Goal: Task Accomplishment & Management: Manage account settings

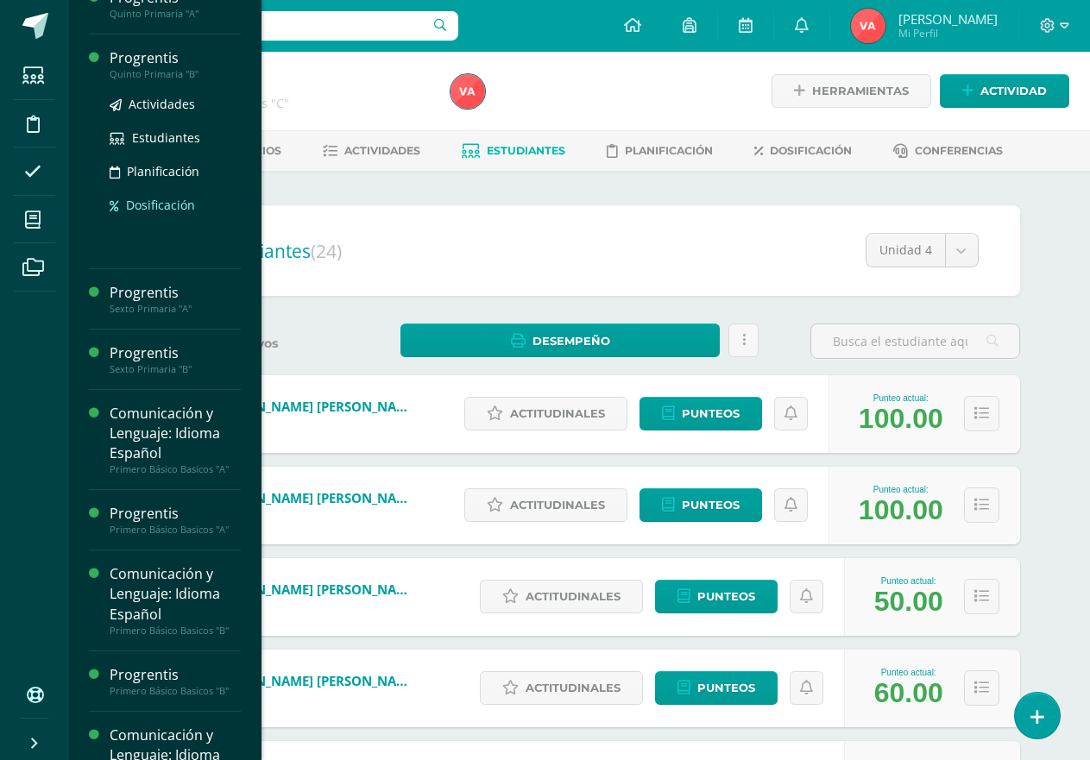
scroll to position [604, 0]
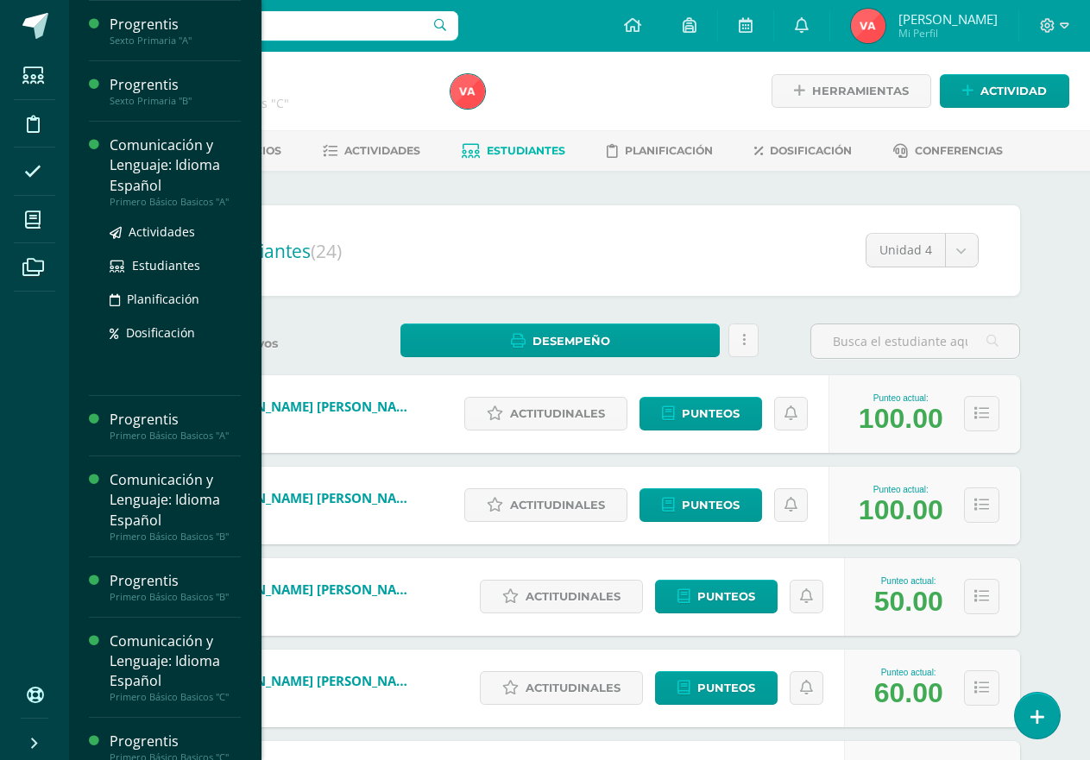
click at [186, 166] on div "Comunicación y Lenguaje: Idioma Español" at bounding box center [175, 165] width 131 height 60
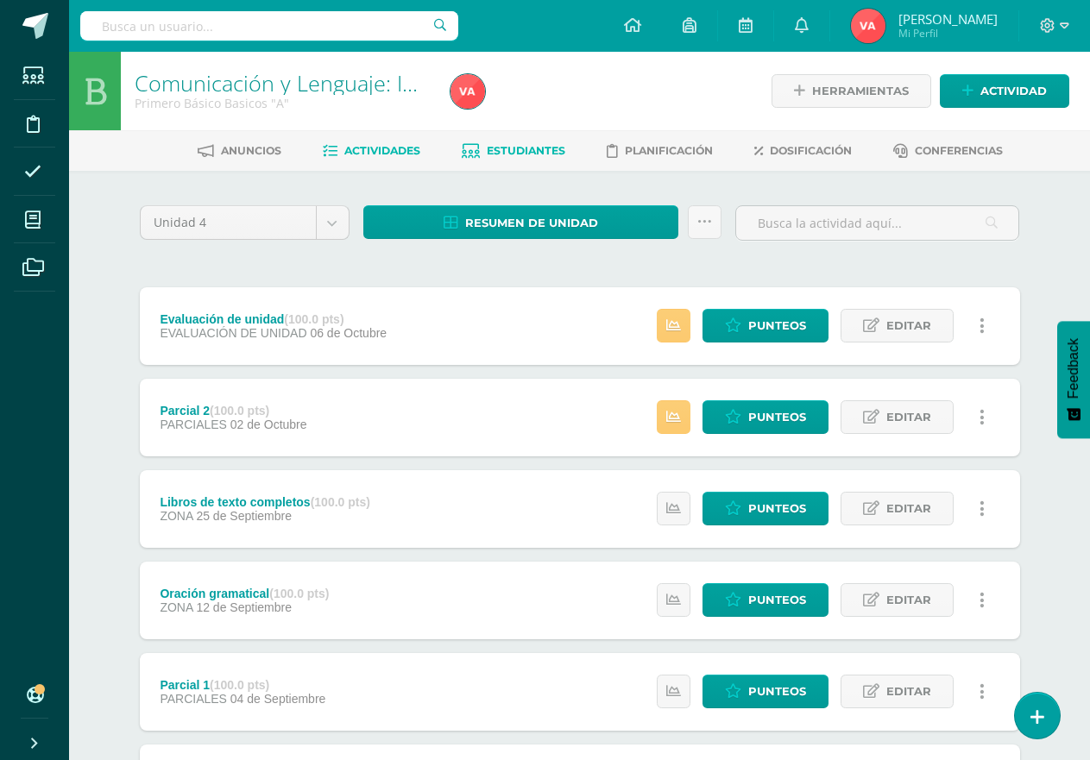
click at [526, 150] on span "Estudiantes" at bounding box center [526, 150] width 79 height 13
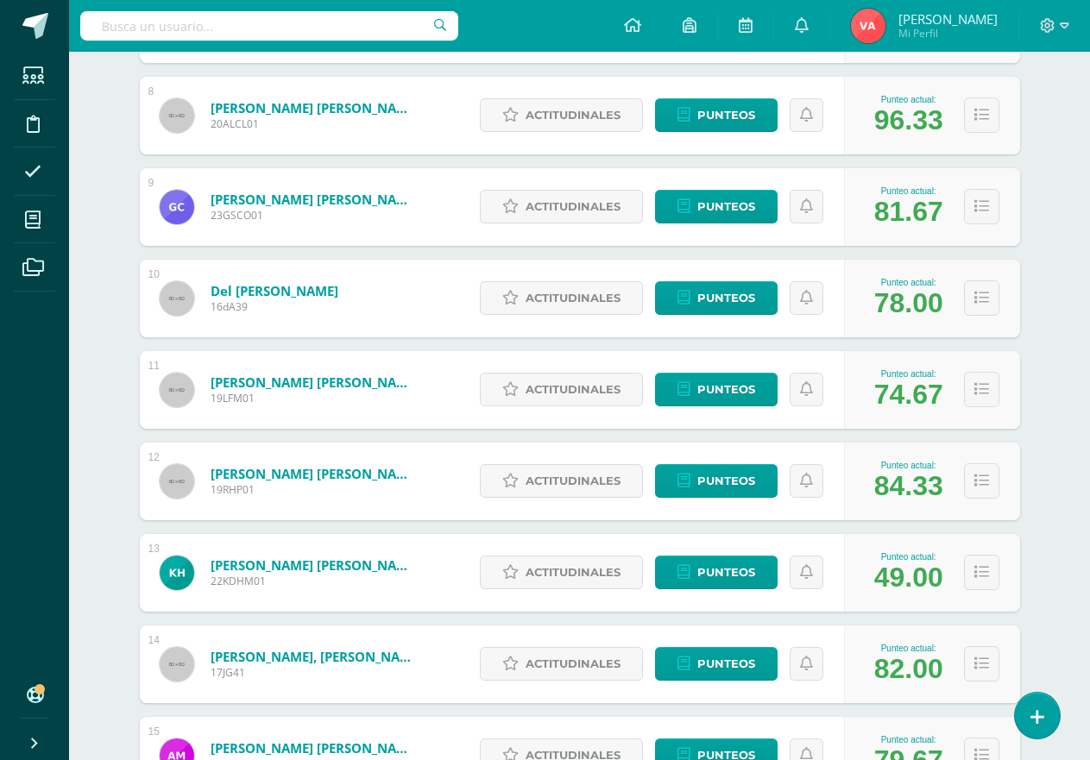
scroll to position [970, 0]
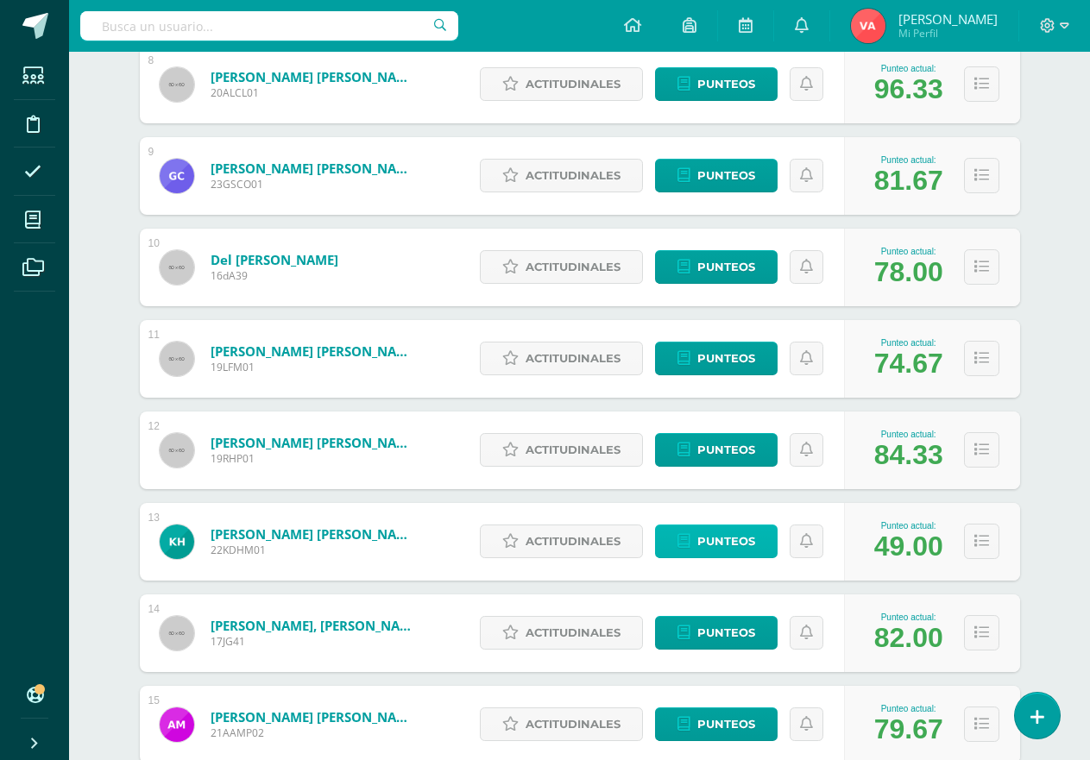
click at [742, 538] on span "Punteos" at bounding box center [726, 541] width 58 height 32
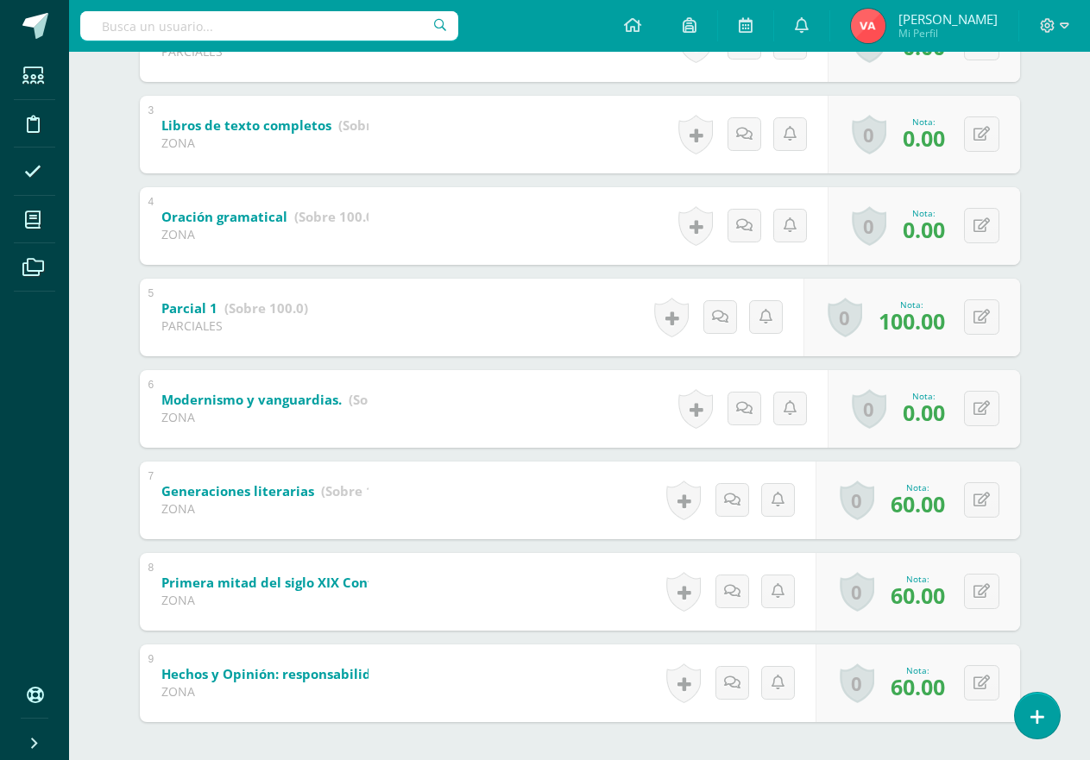
scroll to position [431, 0]
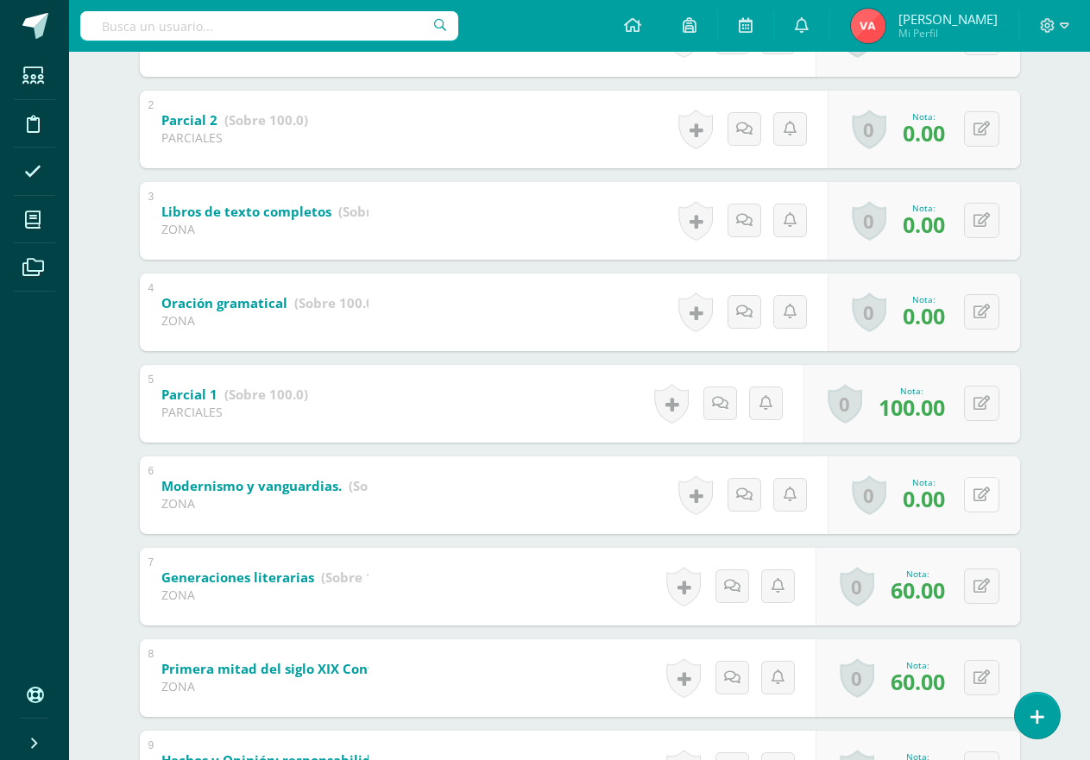
click at [977, 494] on icon at bounding box center [981, 494] width 16 height 15
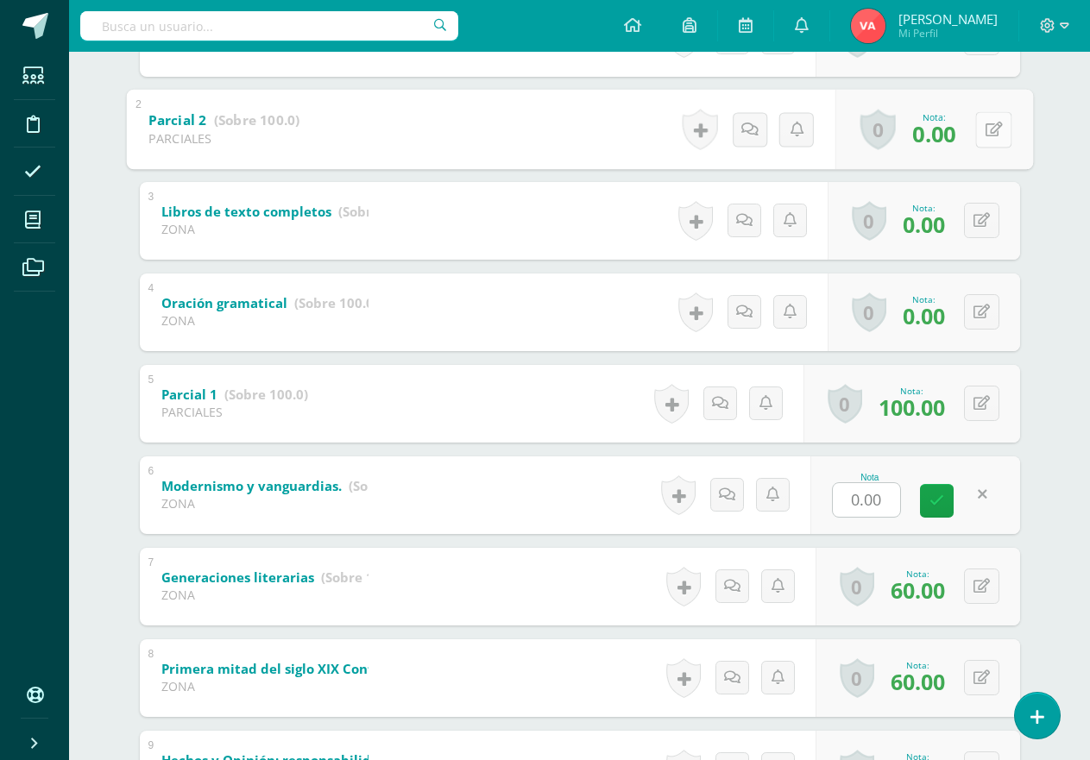
click at [975, 129] on button at bounding box center [993, 129] width 36 height 36
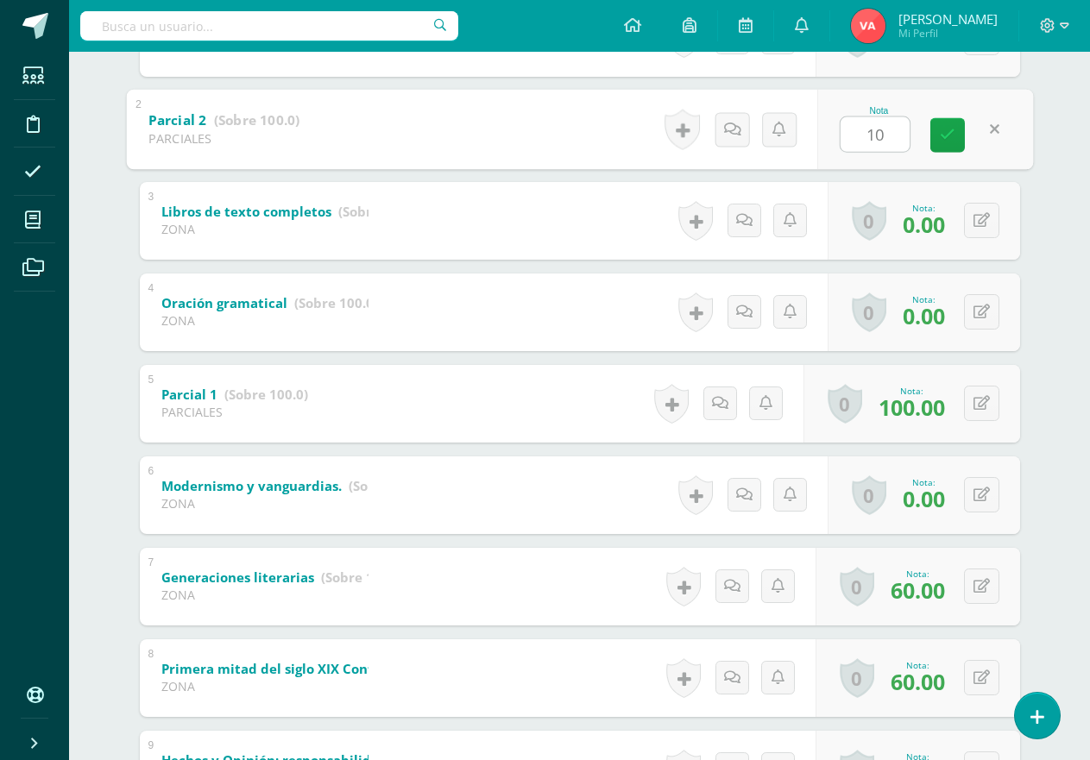
type input "100"
click at [945, 138] on icon at bounding box center [947, 135] width 16 height 15
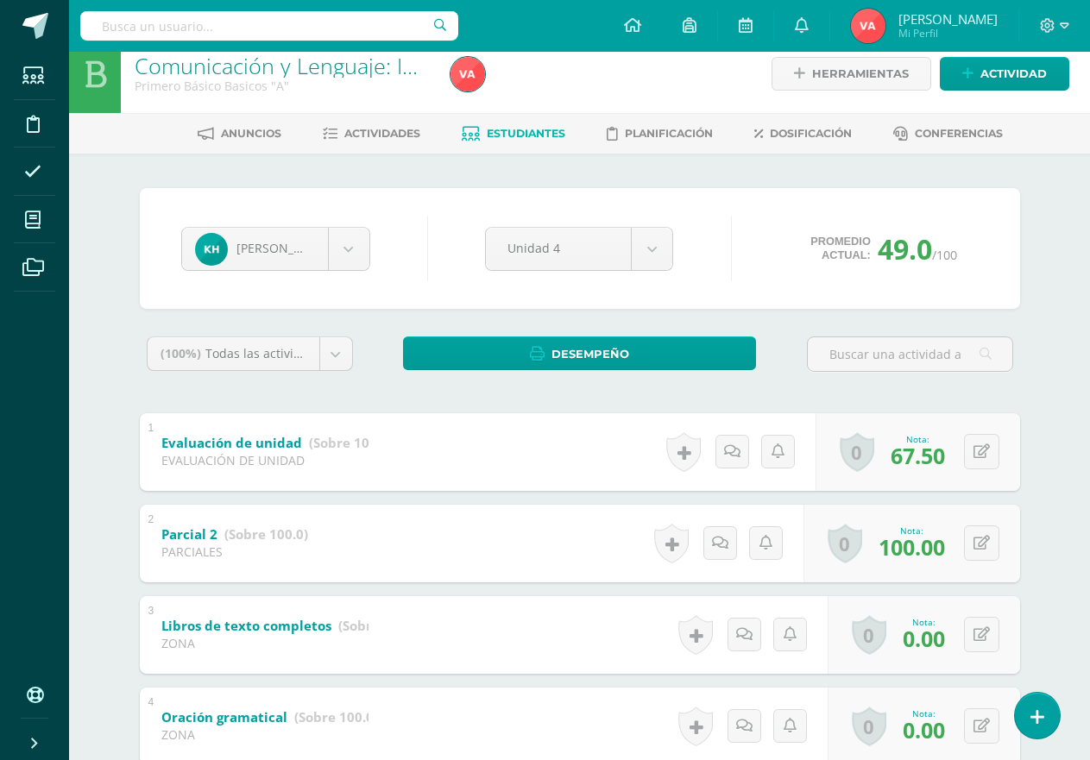
scroll to position [0, 0]
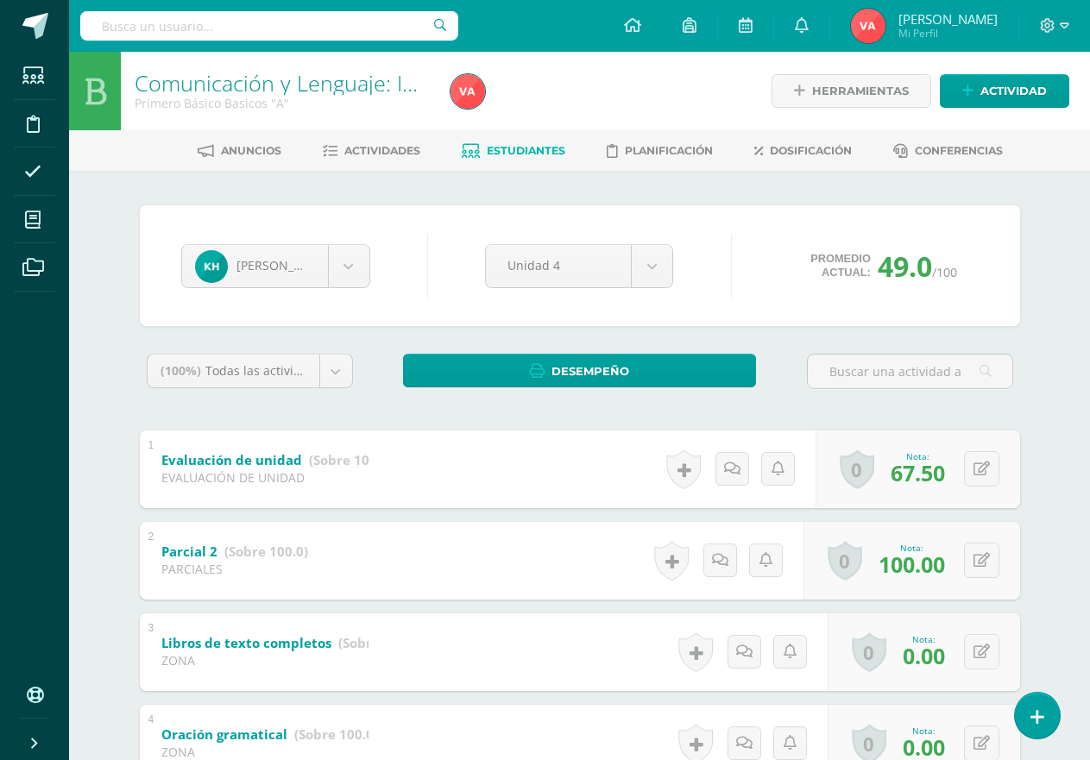
click at [525, 144] on span "Estudiantes" at bounding box center [526, 150] width 79 height 13
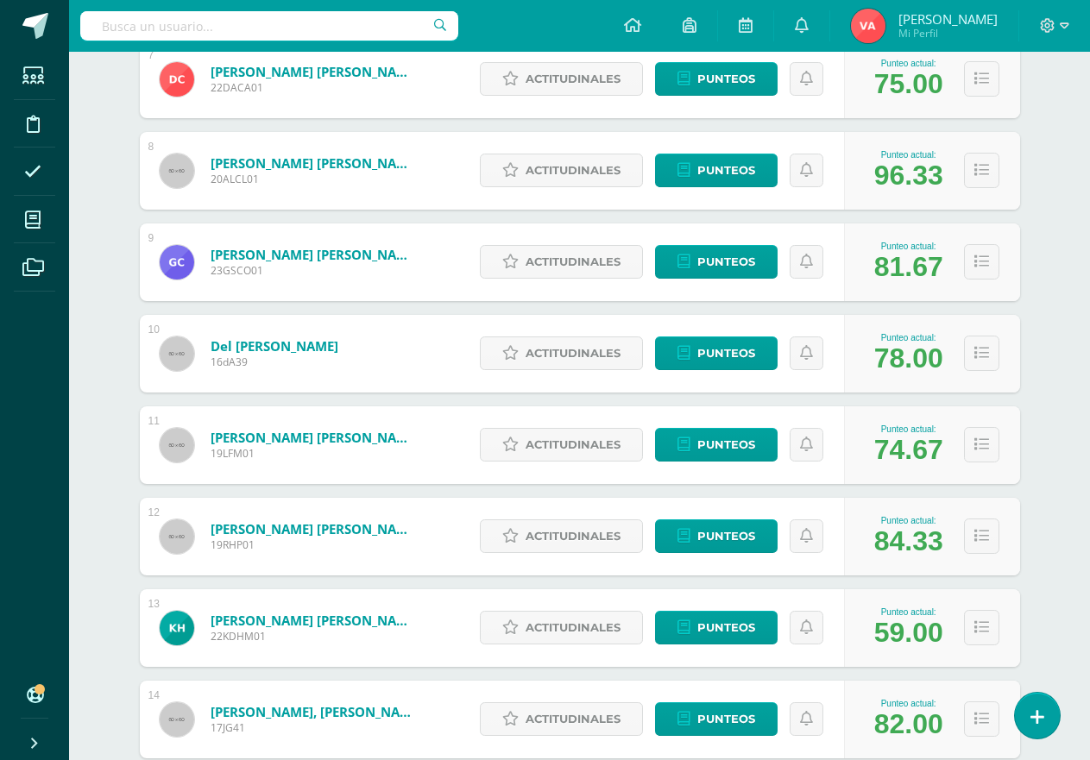
scroll to position [970, 0]
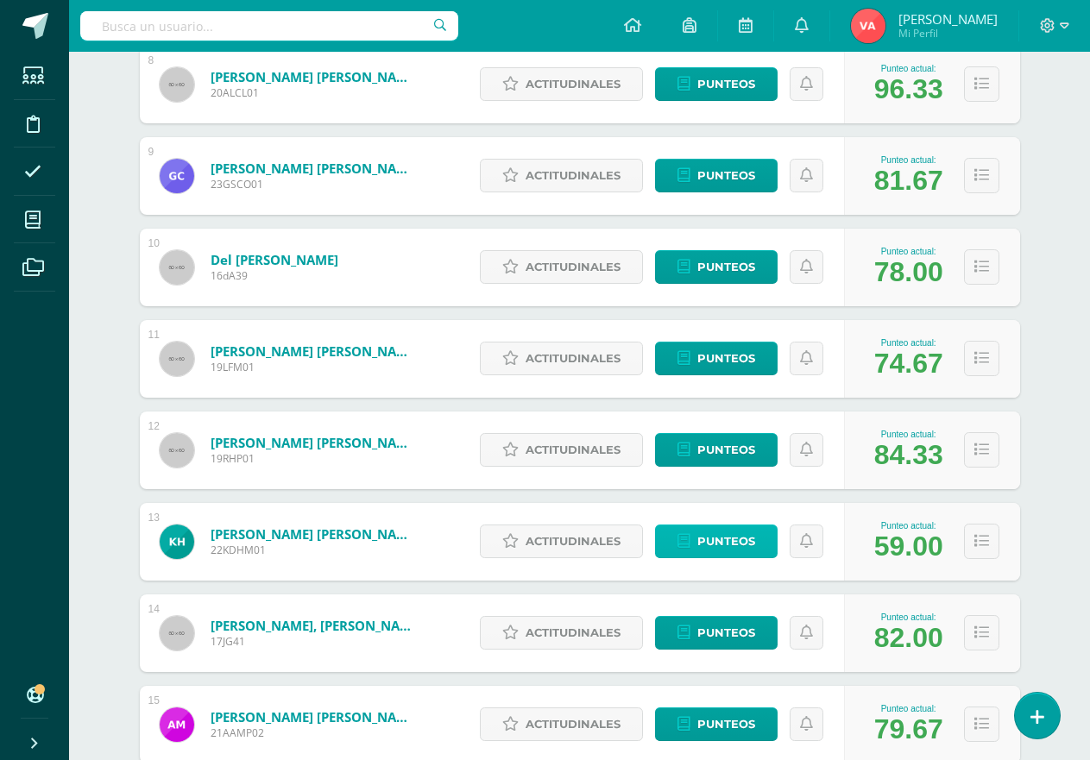
click at [739, 542] on span "Punteos" at bounding box center [726, 541] width 58 height 32
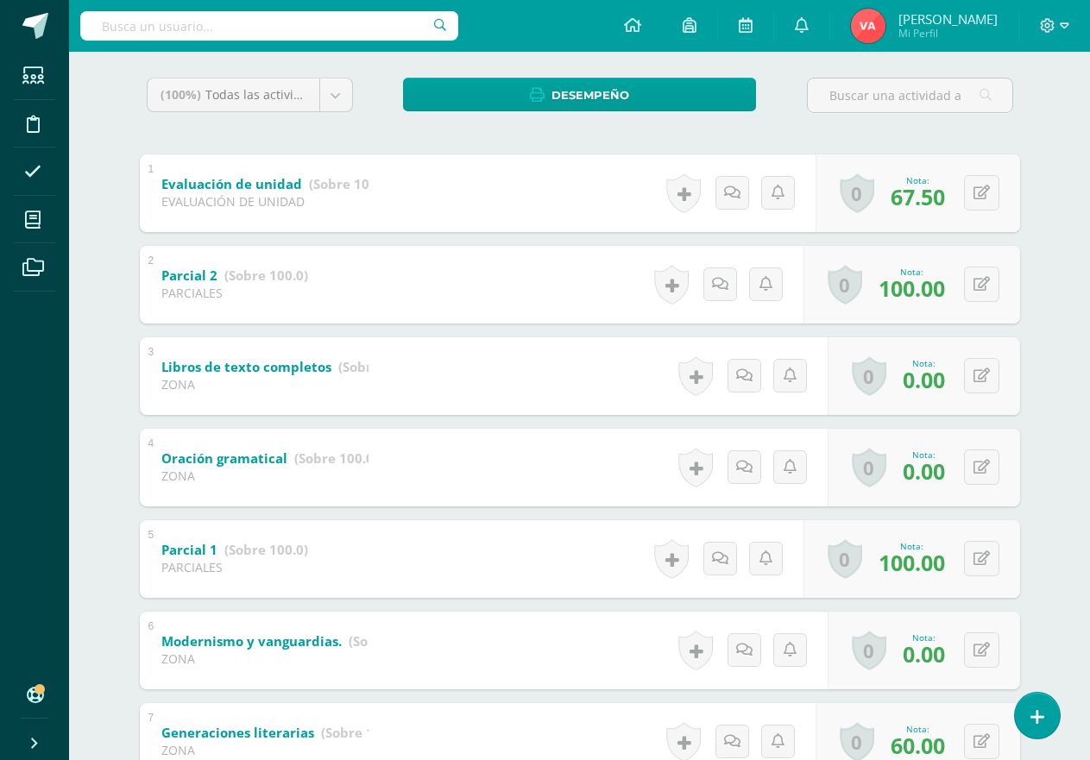
scroll to position [259, 0]
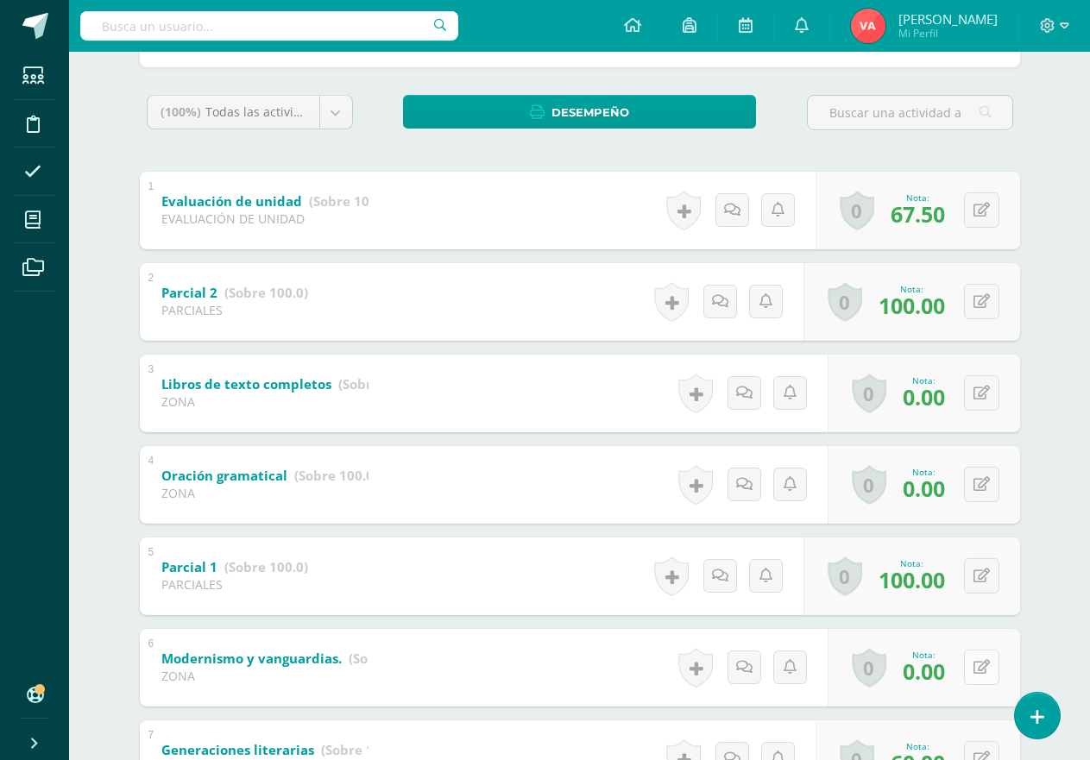
click at [977, 663] on icon at bounding box center [981, 667] width 16 height 15
type input "10"
click at [945, 673] on icon at bounding box center [947, 673] width 16 height 15
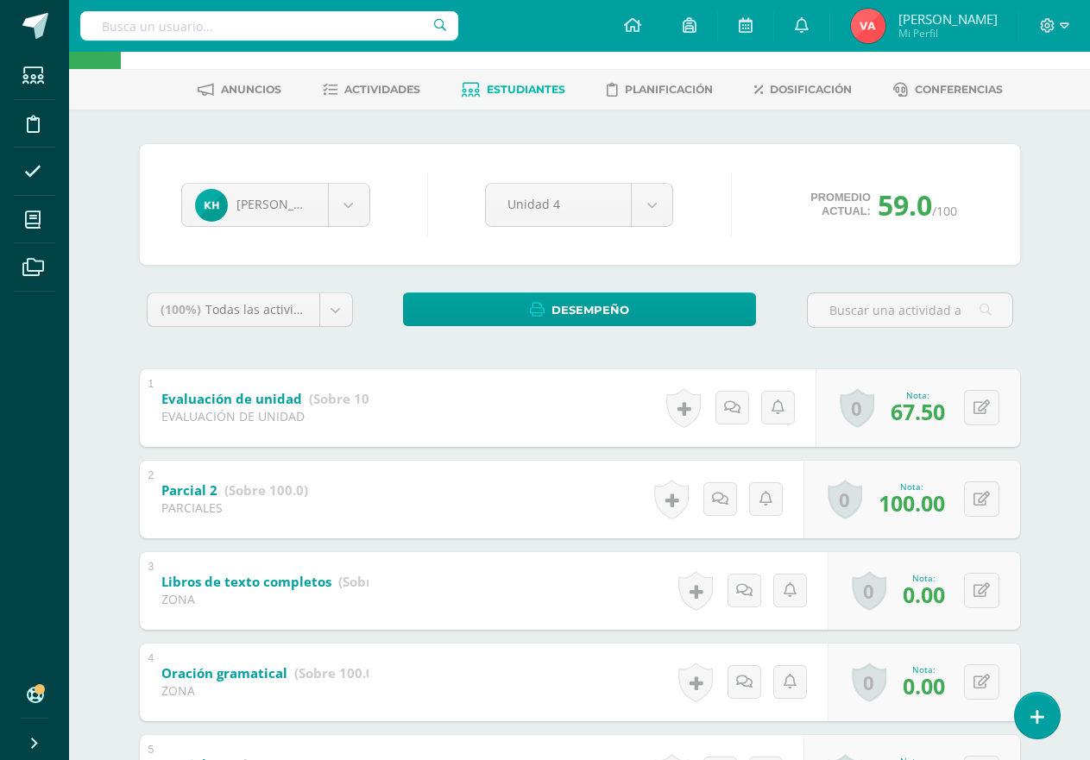
scroll to position [0, 0]
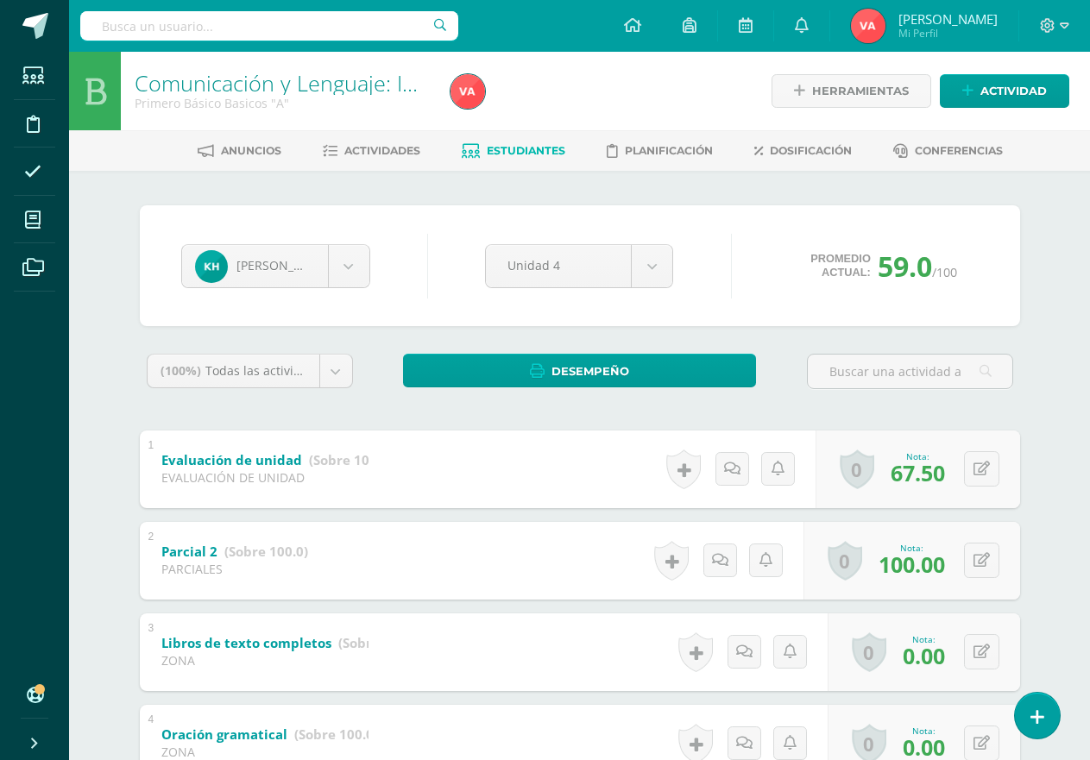
click at [518, 144] on span "Estudiantes" at bounding box center [526, 150] width 79 height 13
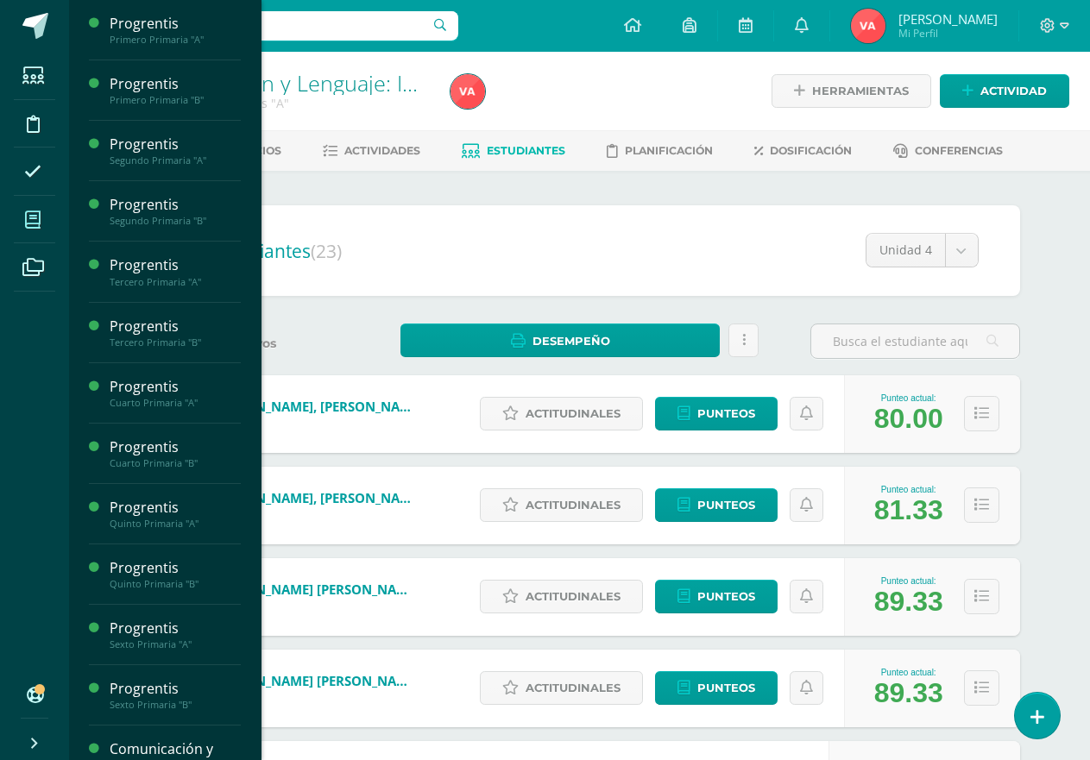
click at [41, 220] on span at bounding box center [33, 219] width 39 height 39
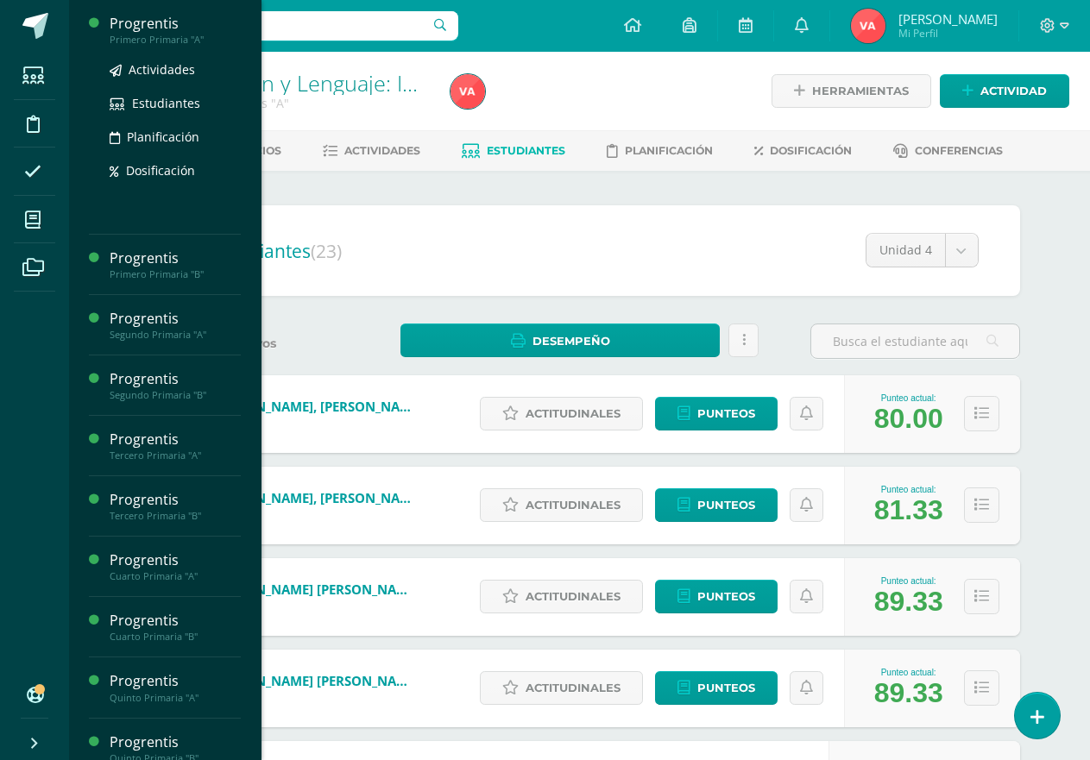
click at [167, 27] on div "Progrentis" at bounding box center [175, 24] width 131 height 20
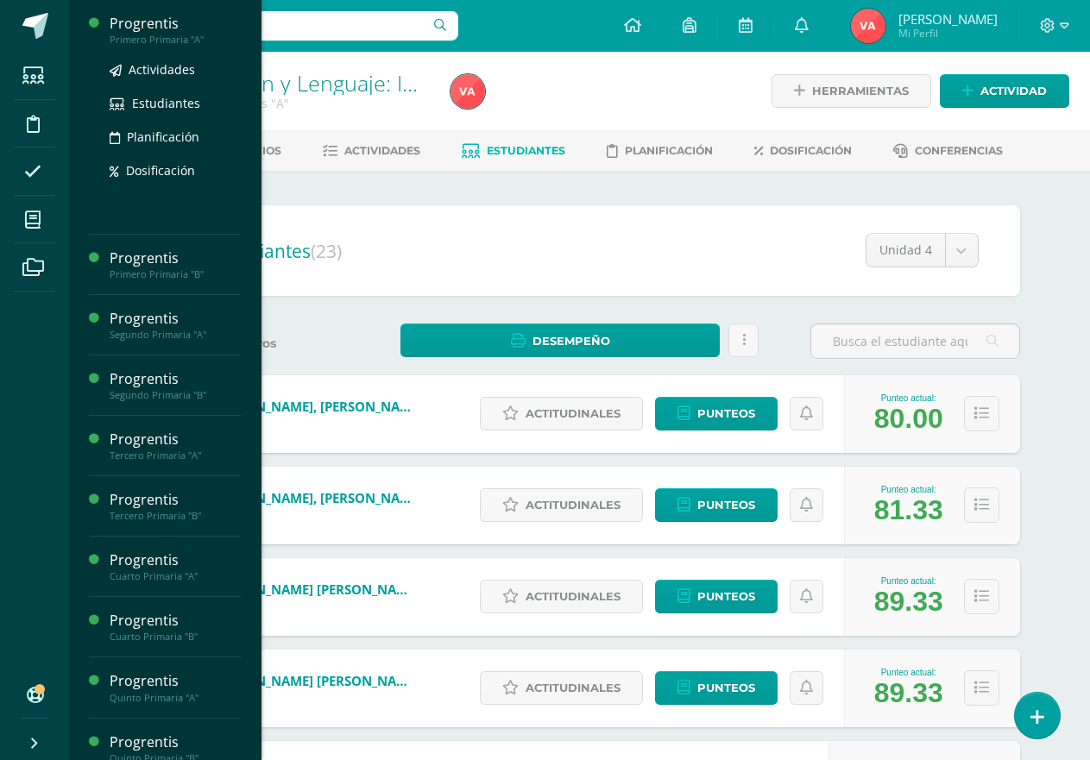
click at [167, 27] on div "Progrentis" at bounding box center [175, 24] width 131 height 20
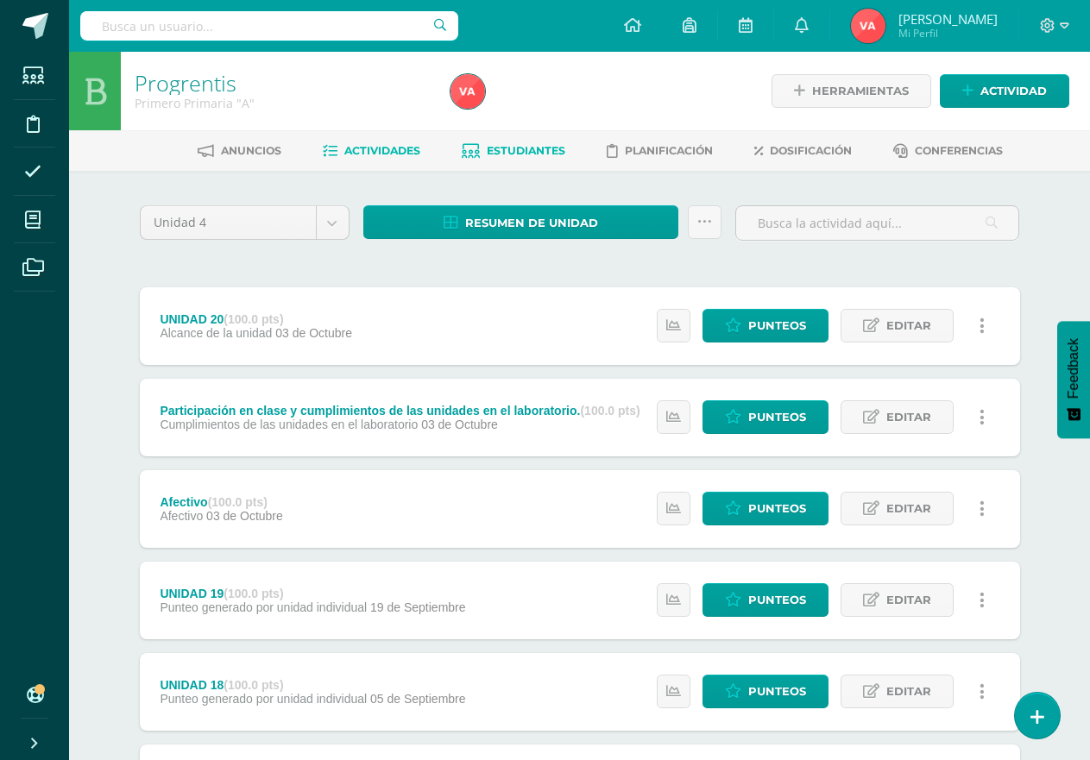
click at [543, 149] on span "Estudiantes" at bounding box center [526, 150] width 79 height 13
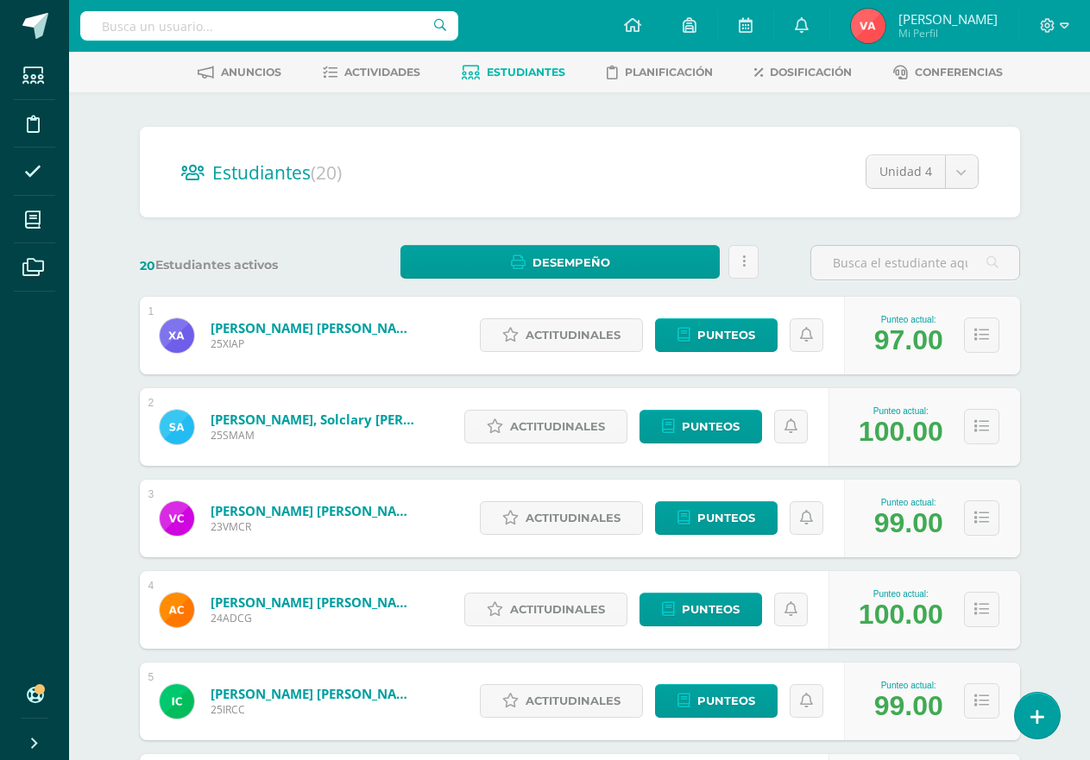
scroll to position [72, 0]
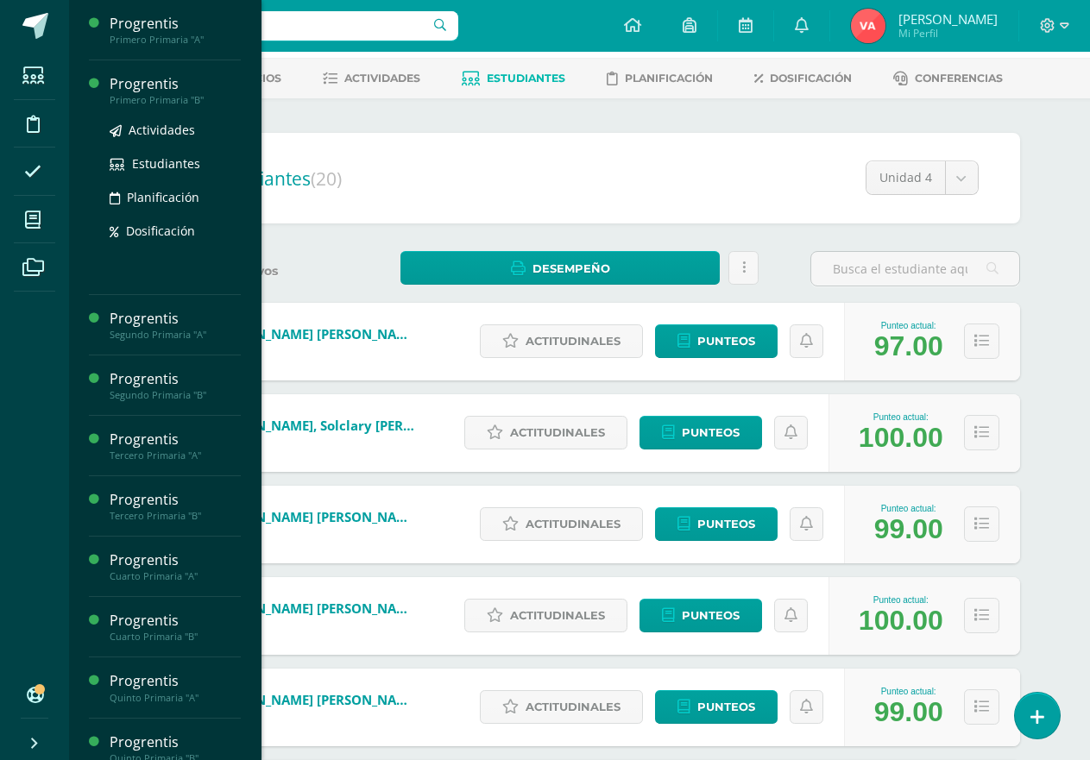
click at [156, 94] on div "Primero Primaria "B"" at bounding box center [175, 100] width 131 height 12
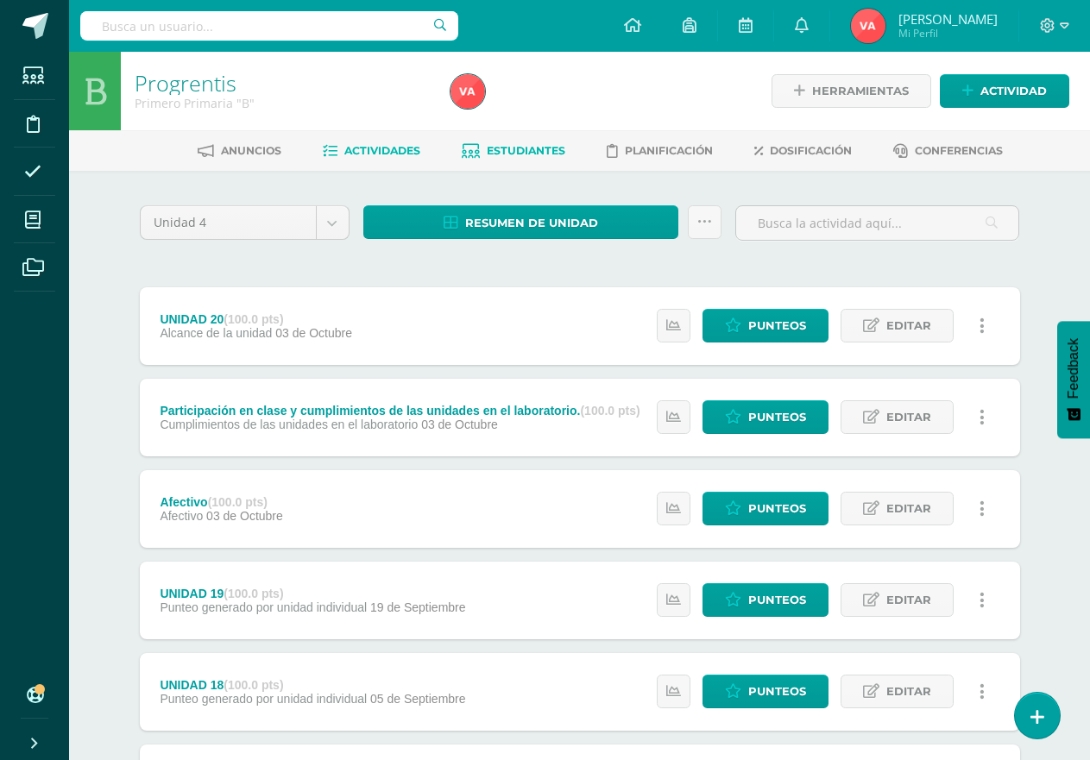
click at [501, 153] on span "Estudiantes" at bounding box center [526, 150] width 79 height 13
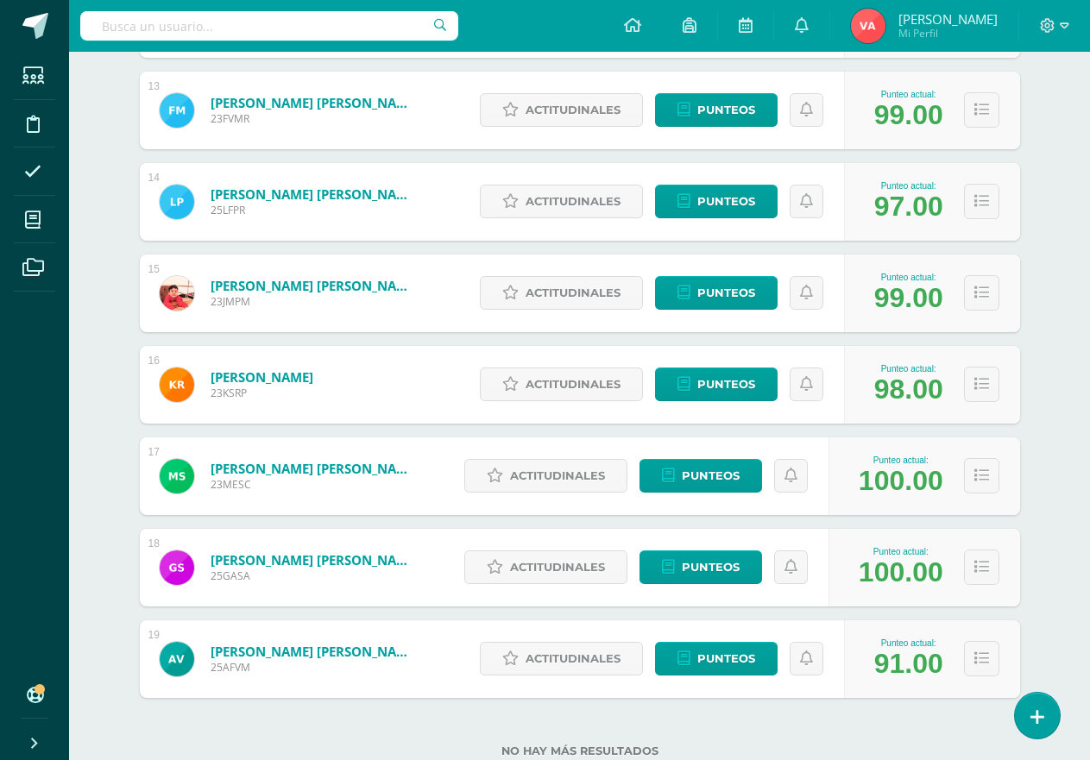
scroll to position [1454, 0]
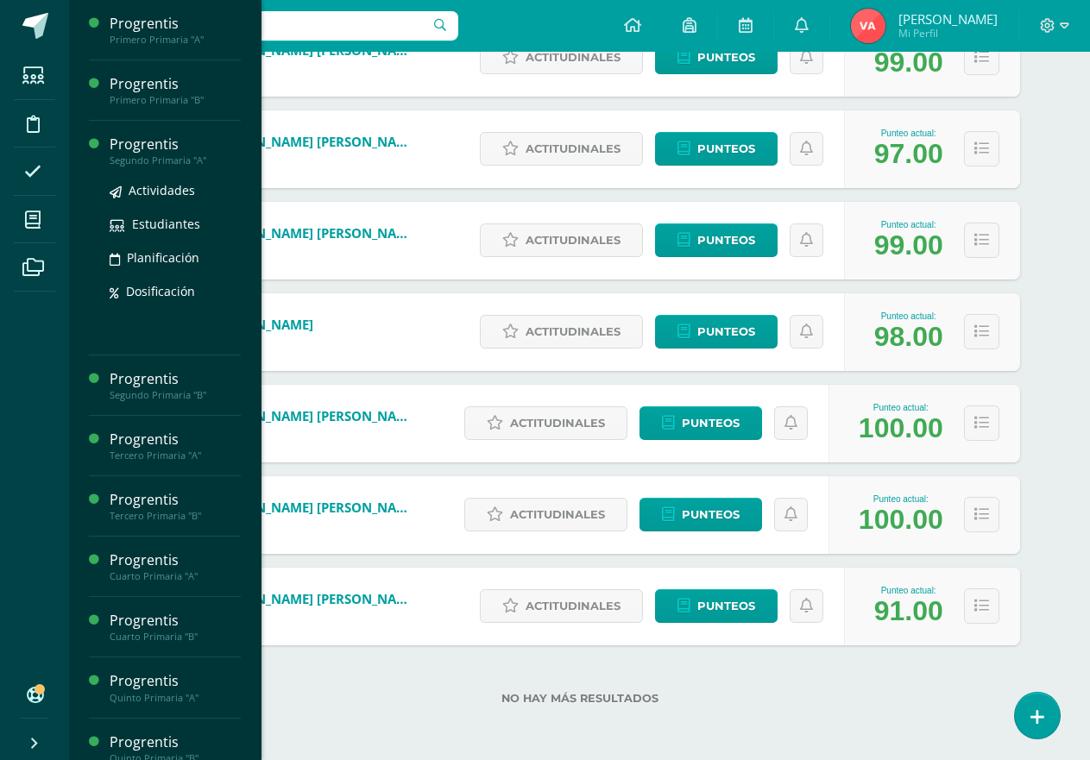
click at [173, 160] on div "Segundo Primaria "A"" at bounding box center [175, 160] width 131 height 12
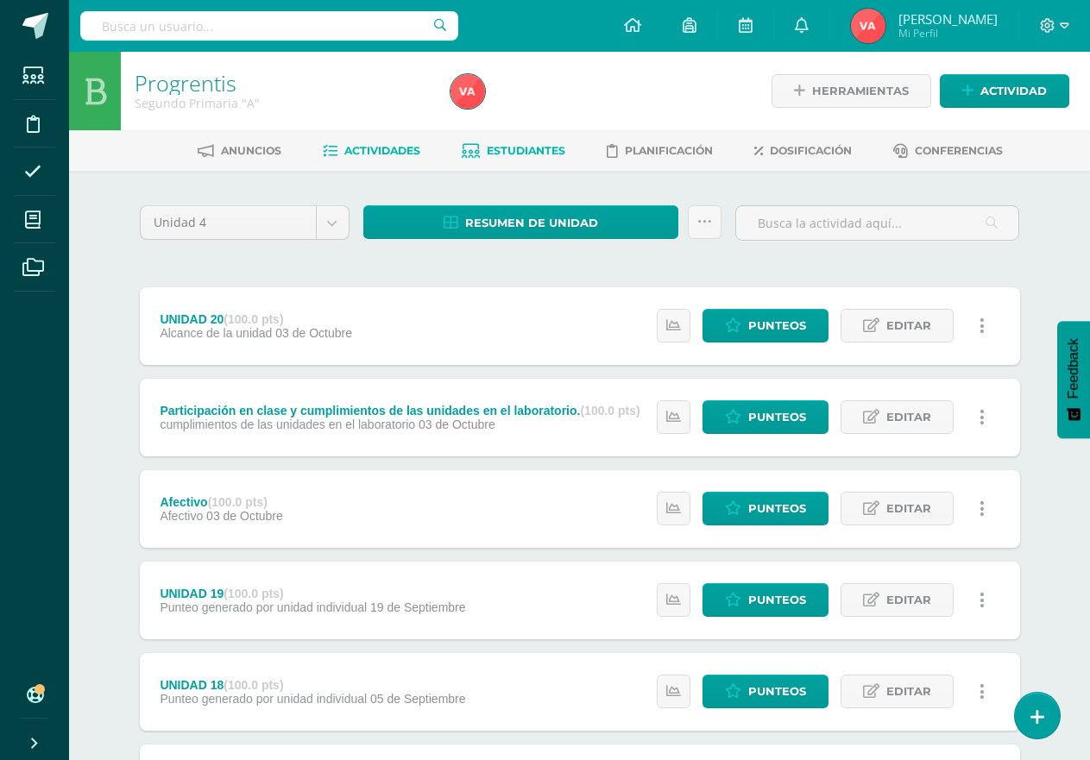
click at [524, 149] on span "Estudiantes" at bounding box center [526, 150] width 79 height 13
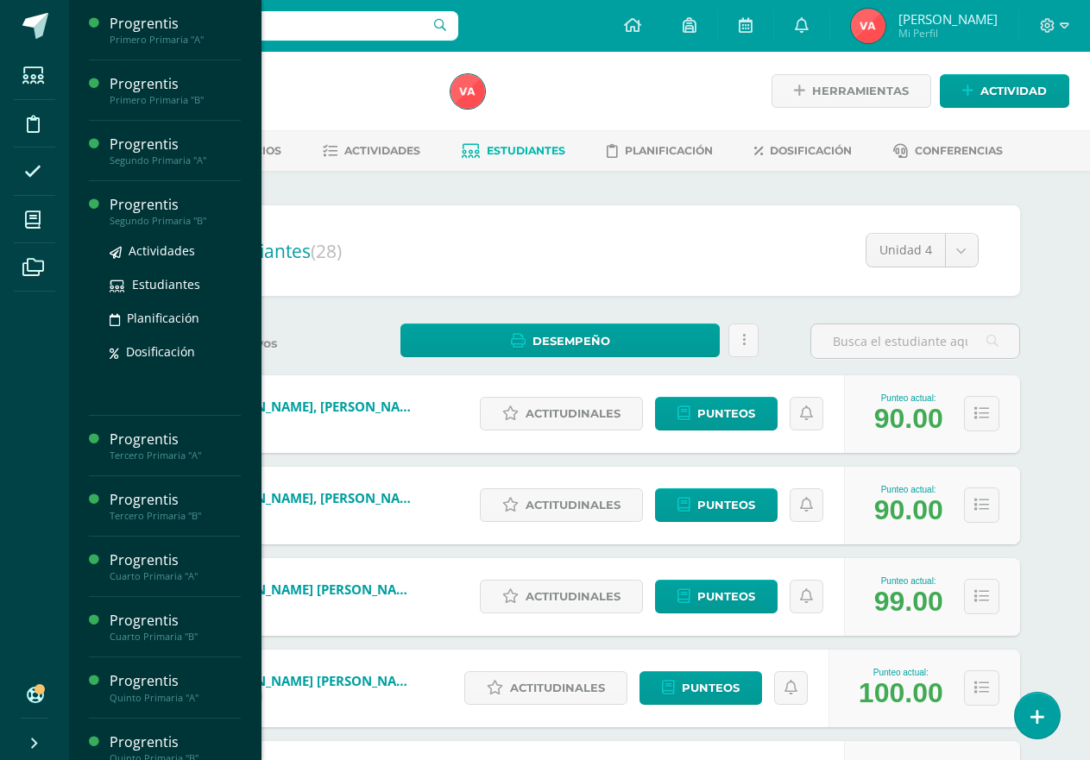
click at [183, 209] on div "Progrentis" at bounding box center [175, 205] width 131 height 20
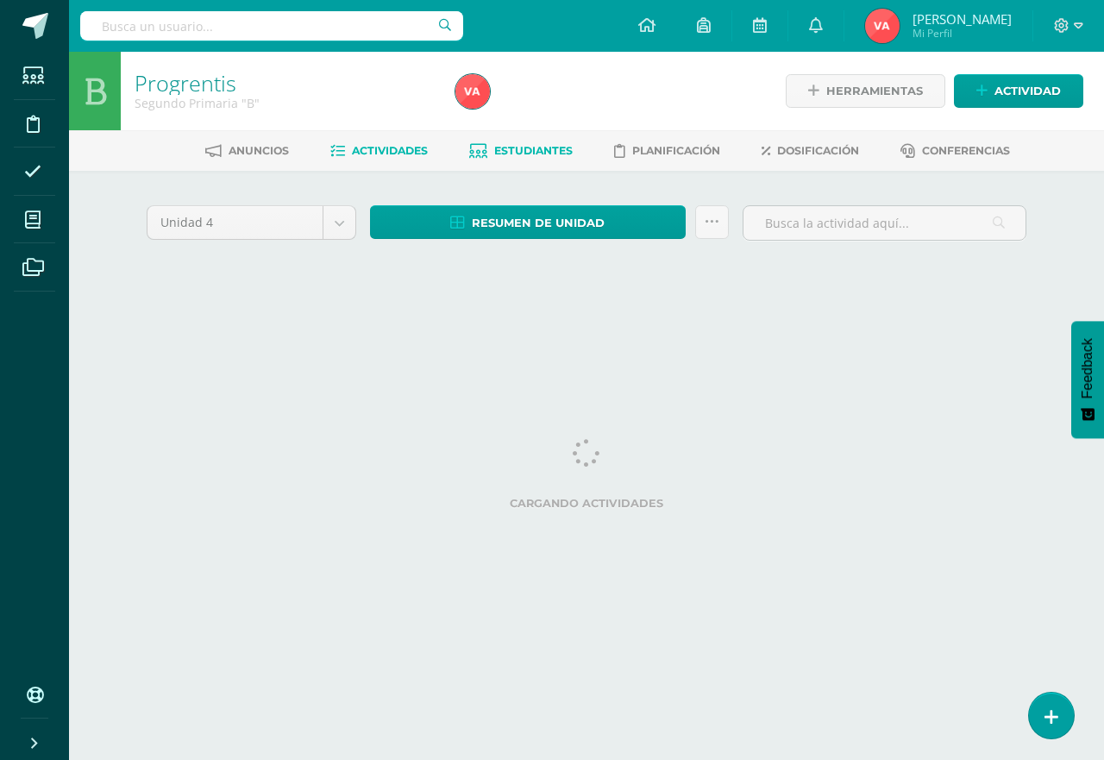
click at [518, 154] on span "Estudiantes" at bounding box center [533, 150] width 79 height 13
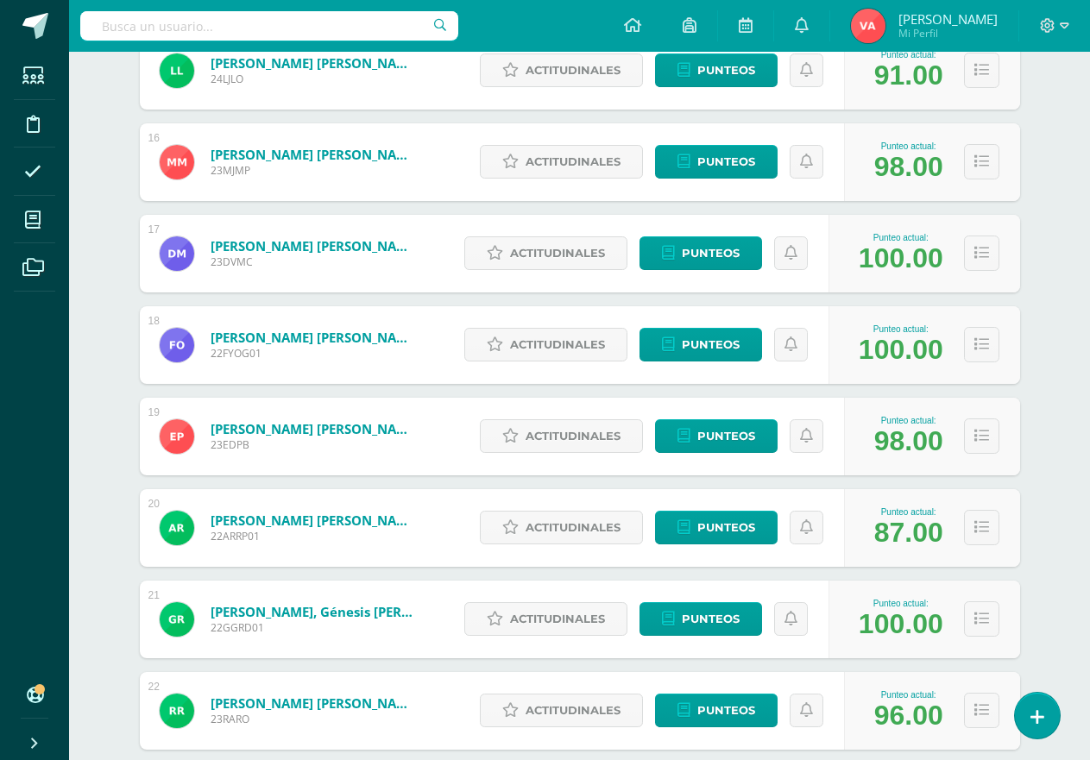
scroll to position [1746, 0]
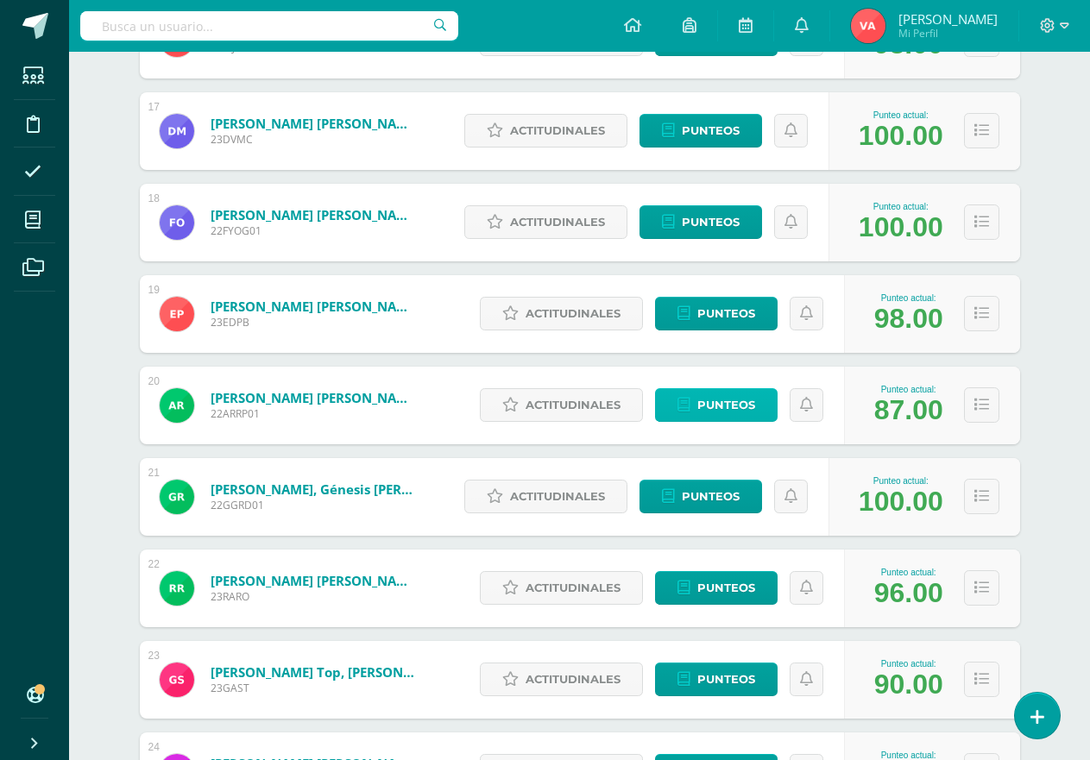
click at [725, 397] on span "Punteos" at bounding box center [726, 405] width 58 height 32
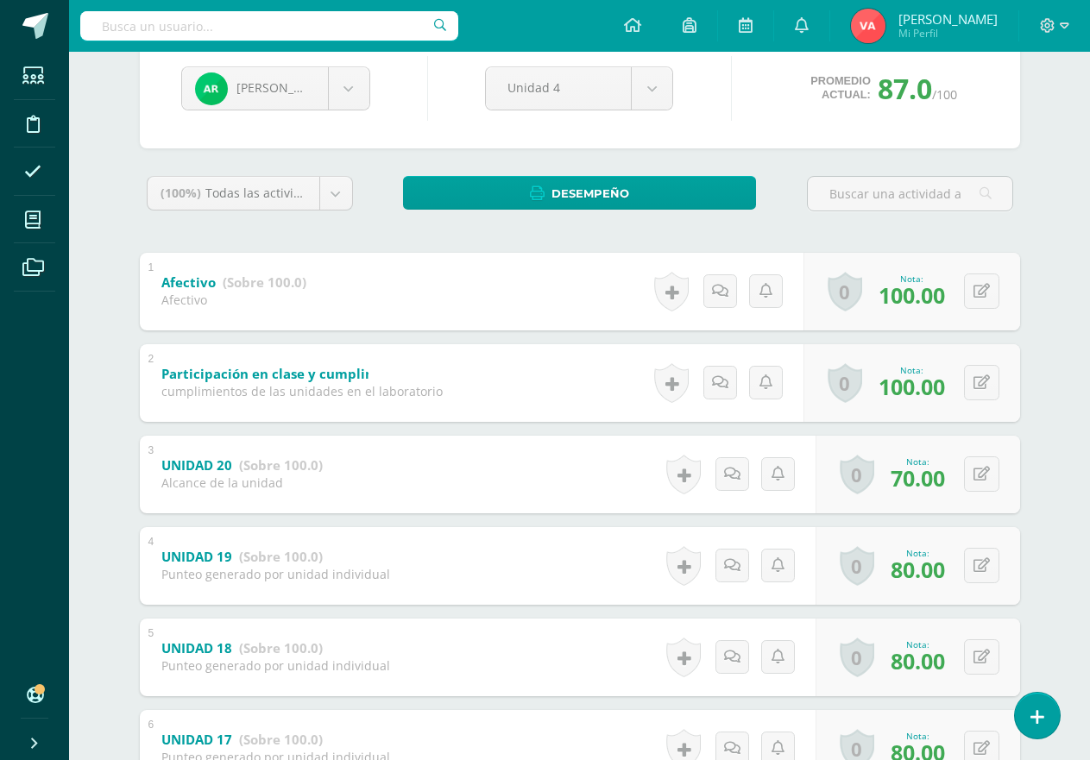
scroll to position [153, 0]
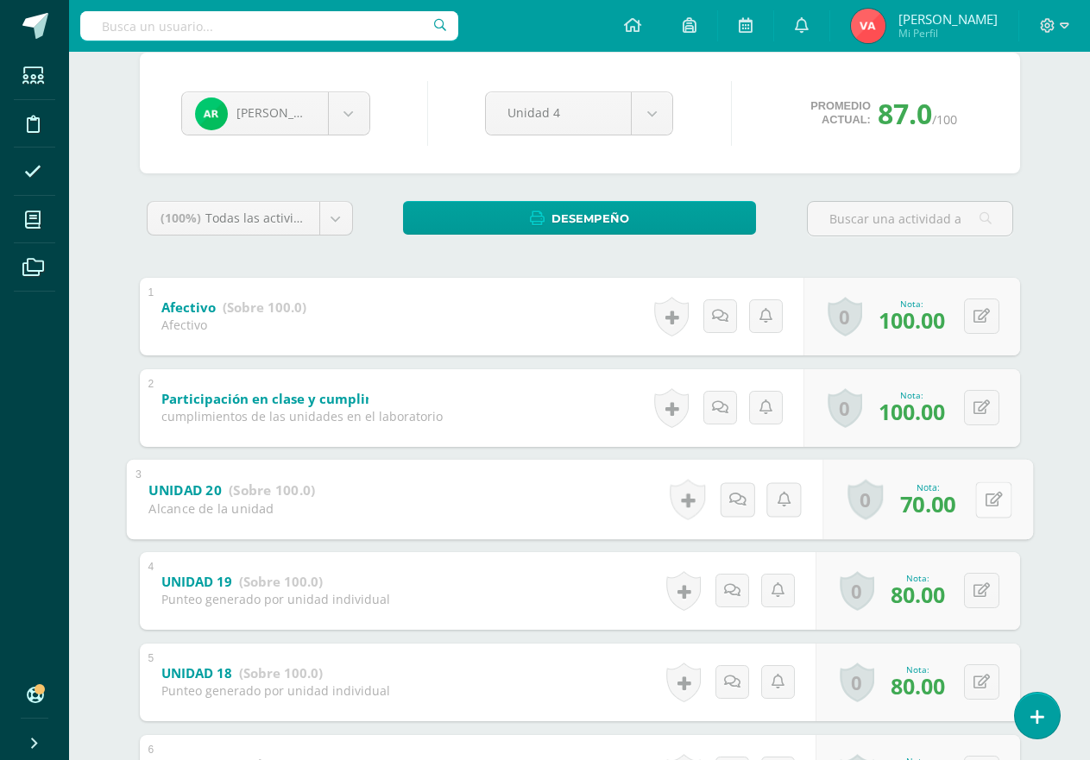
click at [984, 496] on icon at bounding box center [992, 499] width 17 height 15
type input "80"
click at [945, 513] on link at bounding box center [947, 504] width 35 height 35
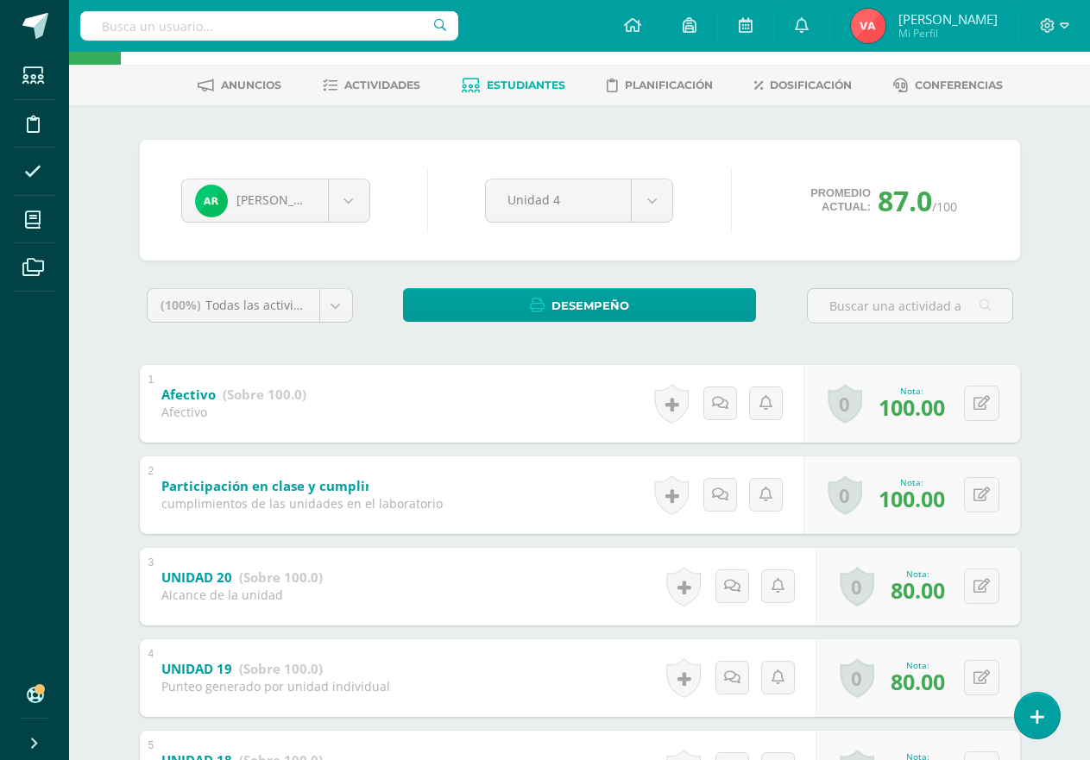
scroll to position [0, 0]
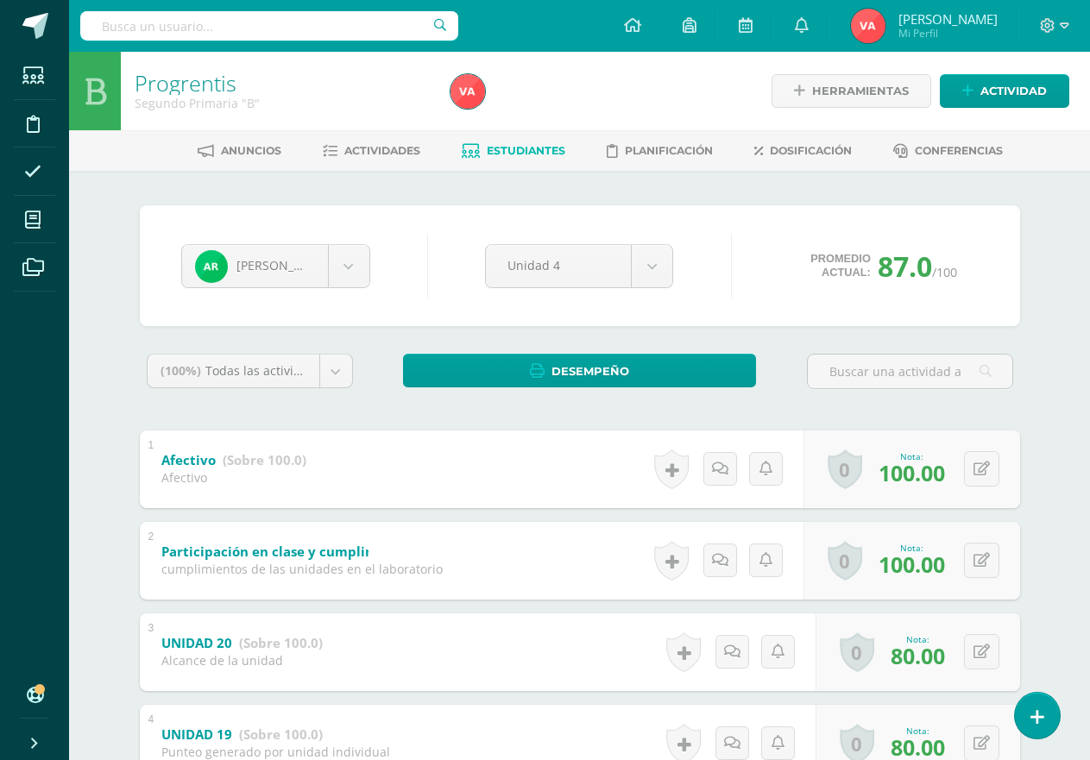
click at [518, 149] on span "Estudiantes" at bounding box center [526, 150] width 79 height 13
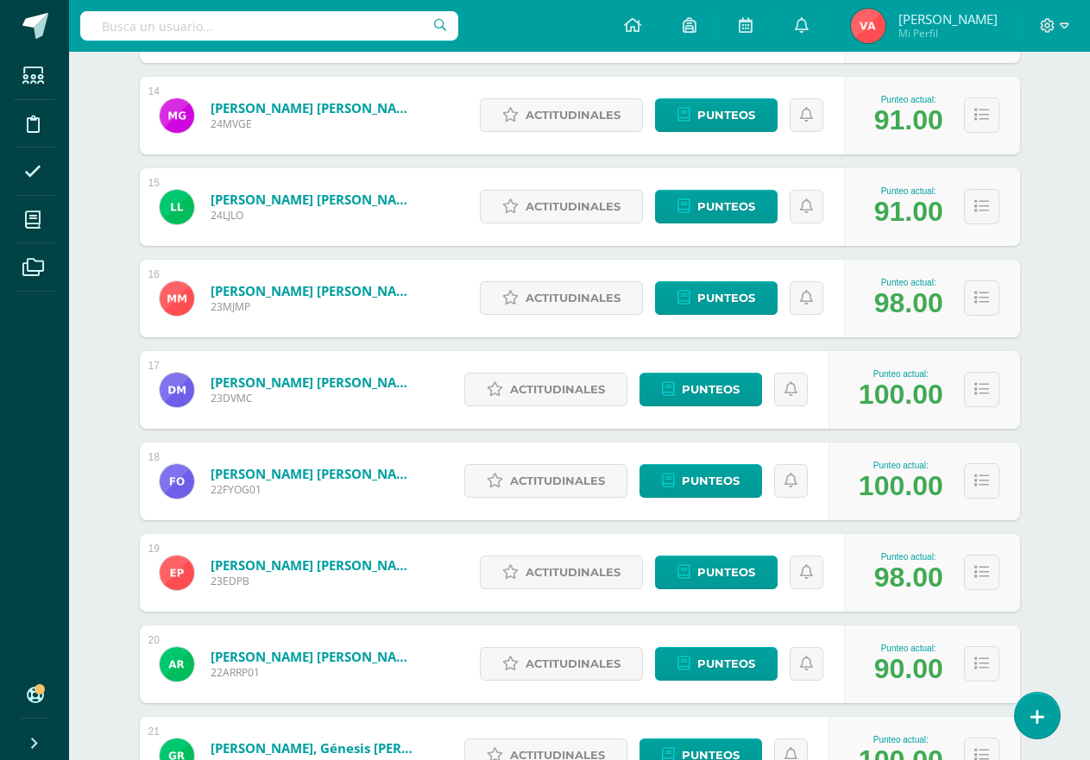
scroll to position [1539, 0]
